Goal: Task Accomplishment & Management: Use online tool/utility

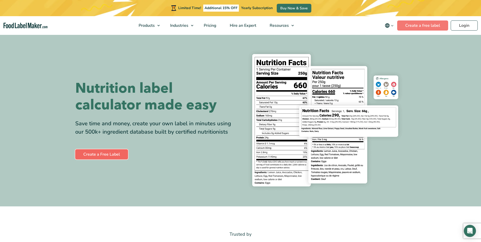
click at [101, 155] on link "Create a Free Label" at bounding box center [101, 154] width 53 height 10
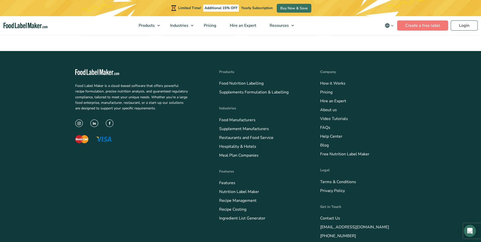
scroll to position [2035, 0]
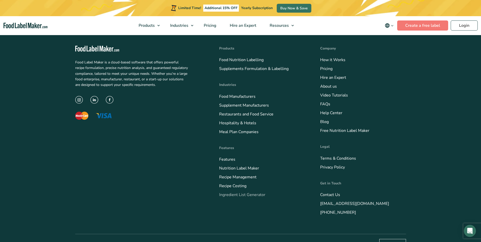
click at [251, 195] on link "Ingredient List Generator" at bounding box center [242, 195] width 46 height 6
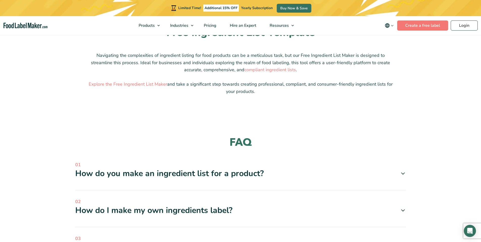
scroll to position [486, 0]
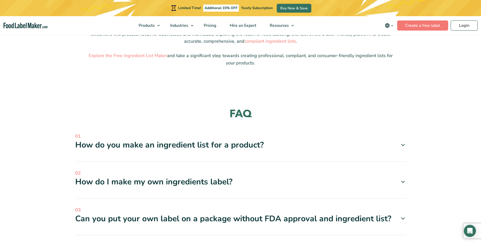
click at [402, 144] on icon at bounding box center [403, 145] width 6 height 6
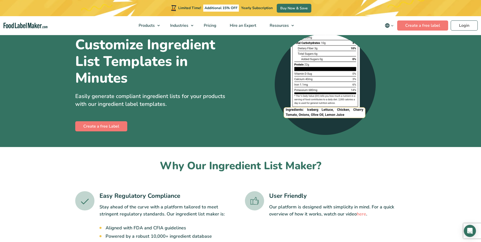
scroll to position [0, 0]
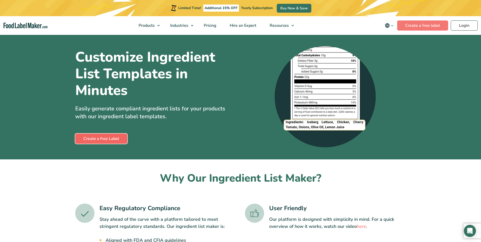
click at [97, 140] on link "Create a free Label" at bounding box center [101, 139] width 52 height 10
